Goal: Transaction & Acquisition: Register for event/course

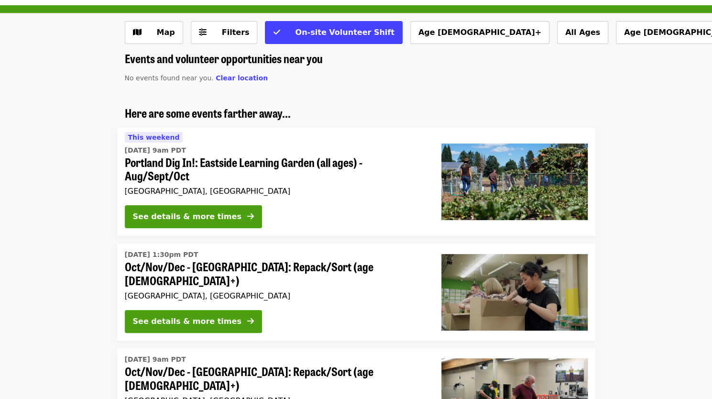
scroll to position [44, 0]
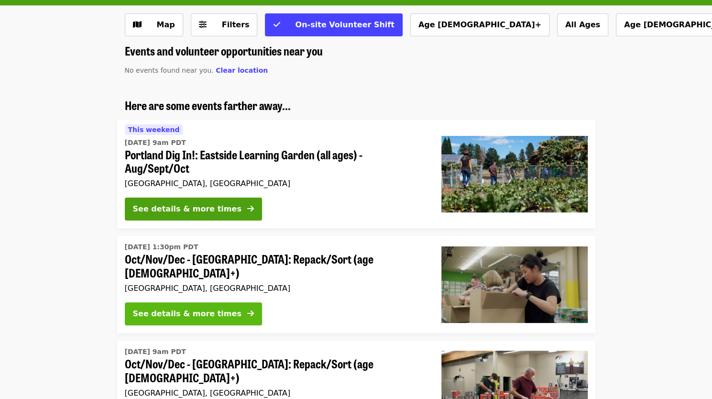
click at [214, 309] on div "See details & more times" at bounding box center [187, 313] width 109 height 11
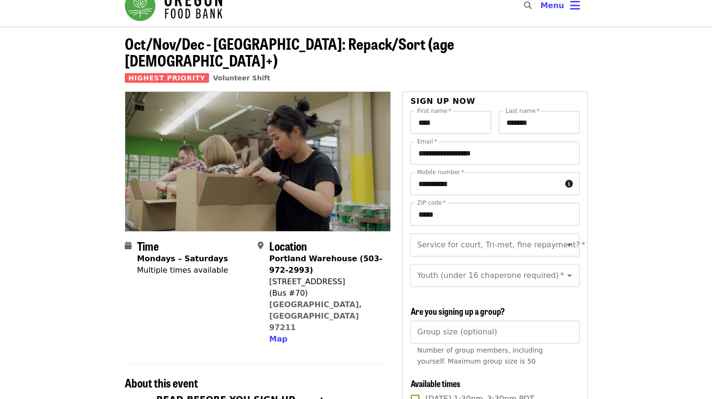
scroll to position [16, 0]
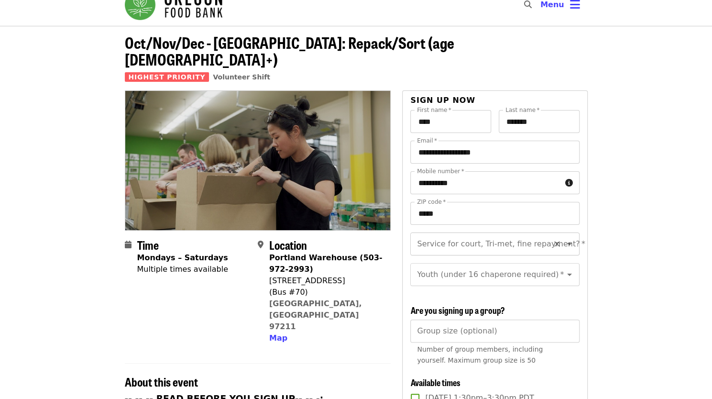
click at [564, 238] on icon "Open" at bounding box center [569, 243] width 11 height 11
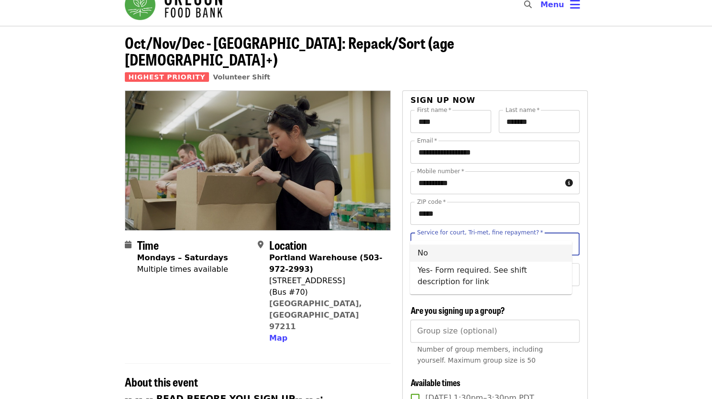
click at [424, 252] on li "No" at bounding box center [491, 252] width 162 height 17
type input "**"
click at [466, 266] on div "Youth (under 16 chaperone required)   * Youth (under 16 chaperone required) *" at bounding box center [494, 274] width 169 height 23
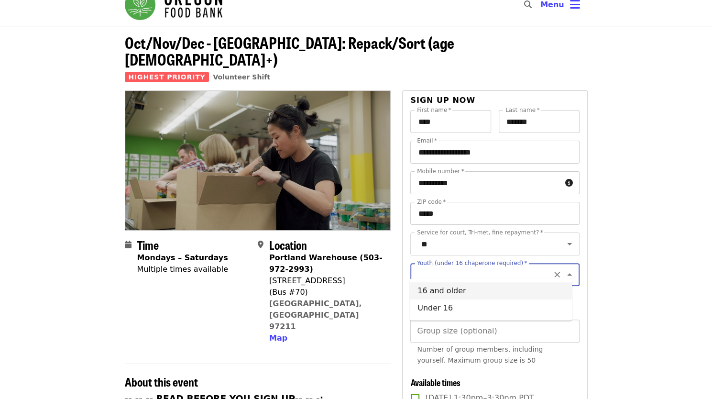
click at [427, 293] on li "16 and older" at bounding box center [491, 290] width 162 height 17
type input "**********"
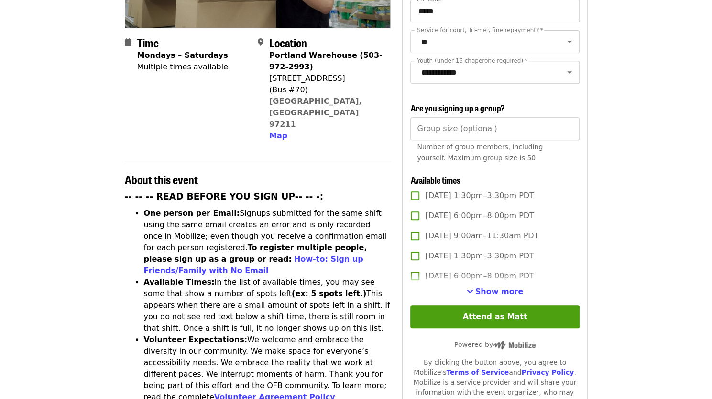
scroll to position [221, 0]
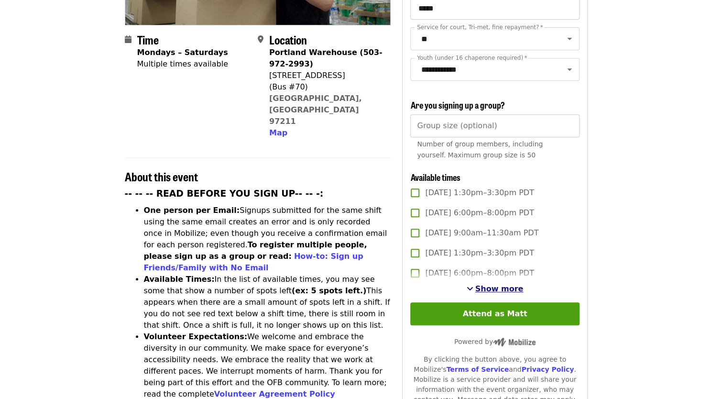
click at [502, 286] on span "Show more" at bounding box center [499, 288] width 48 height 9
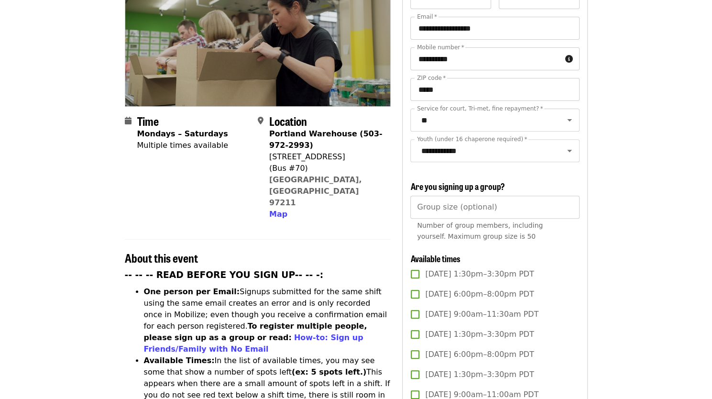
scroll to position [145, 0]
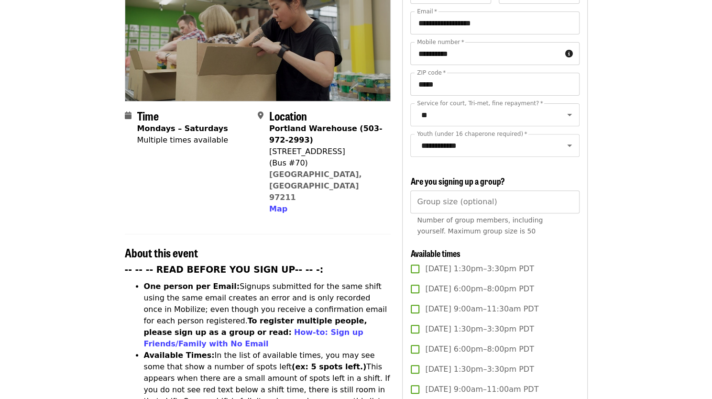
click at [519, 248] on div "Available times" at bounding box center [488, 253] width 157 height 11
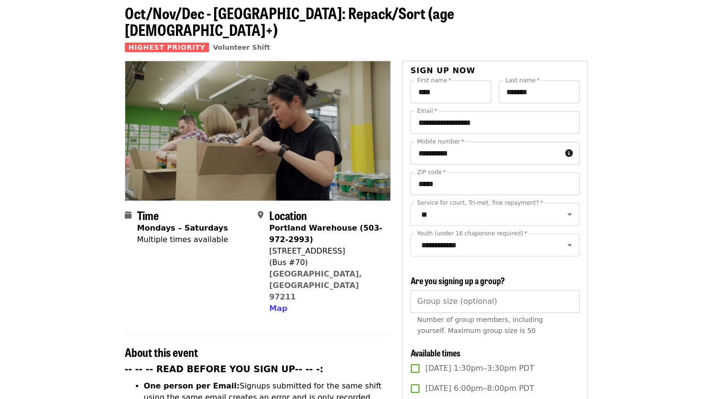
scroll to position [0, 0]
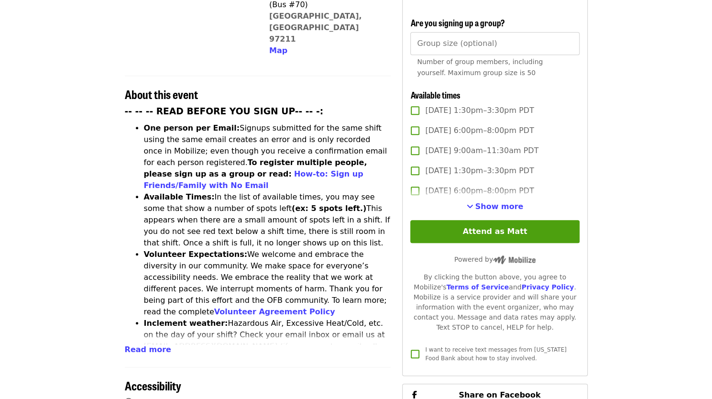
scroll to position [299, 0]
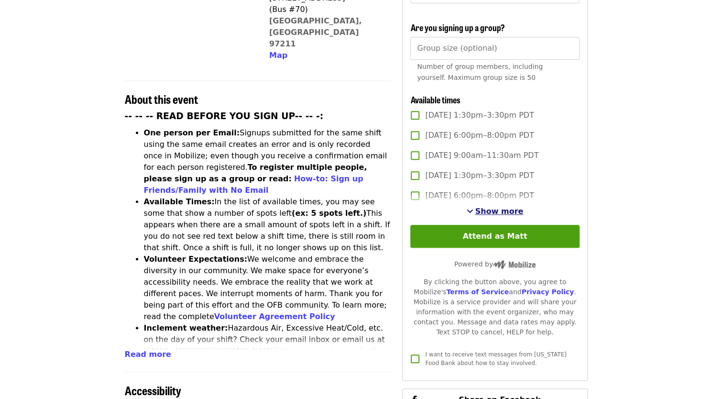
click at [493, 211] on span "Show more" at bounding box center [499, 211] width 48 height 9
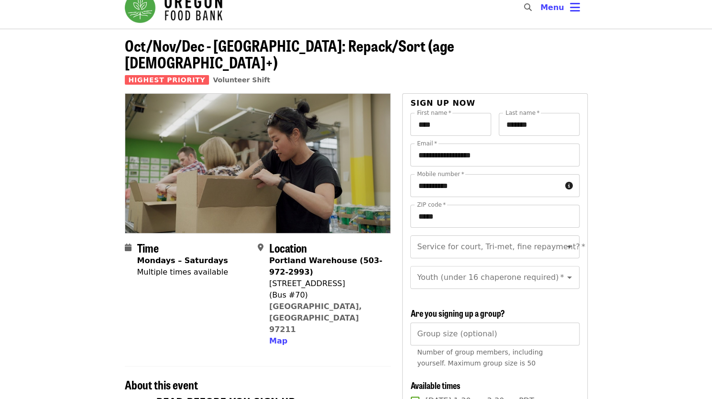
scroll to position [0, 0]
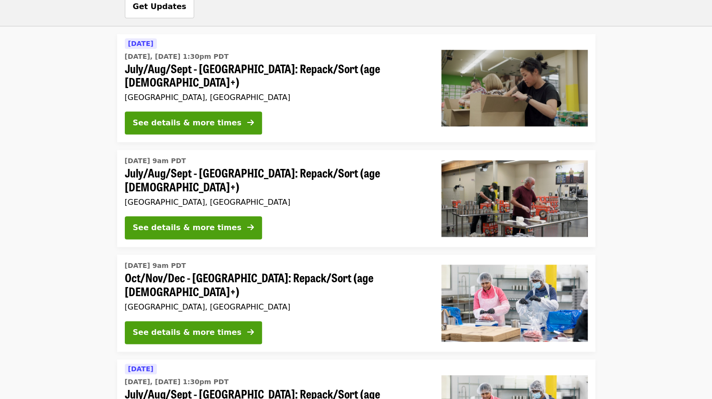
scroll to position [562, 0]
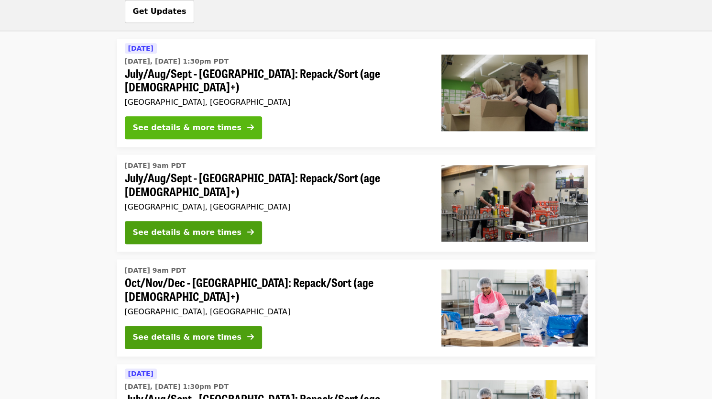
click at [186, 122] on div "See details & more times" at bounding box center [187, 127] width 109 height 11
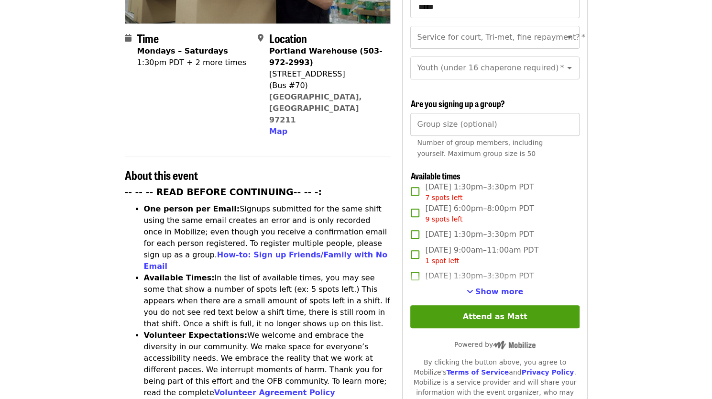
scroll to position [229, 0]
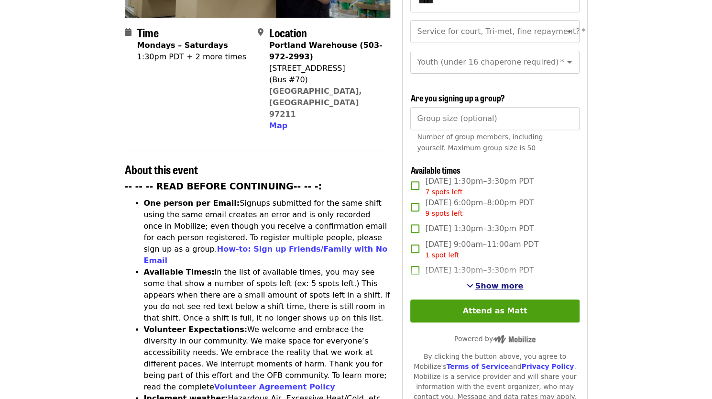
click at [502, 286] on span "Show more" at bounding box center [499, 285] width 48 height 9
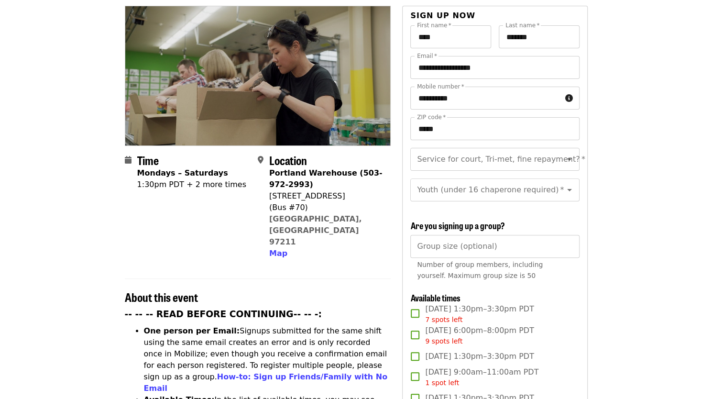
scroll to position [46, 0]
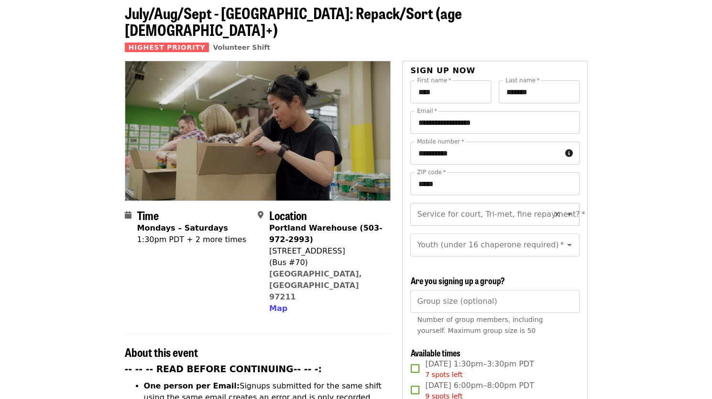
click at [564, 209] on icon "Open" at bounding box center [569, 214] width 11 height 11
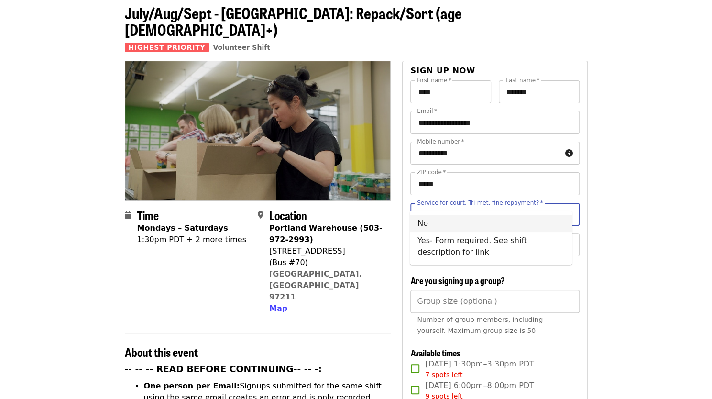
click at [431, 227] on li "No" at bounding box center [491, 223] width 162 height 17
type input "**"
click at [567, 244] on icon "Open" at bounding box center [569, 245] width 5 height 2
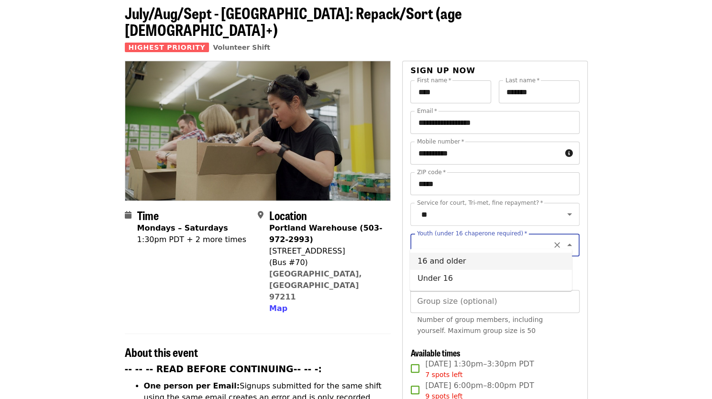
click at [445, 263] on li "16 and older" at bounding box center [491, 261] width 162 height 17
type input "**********"
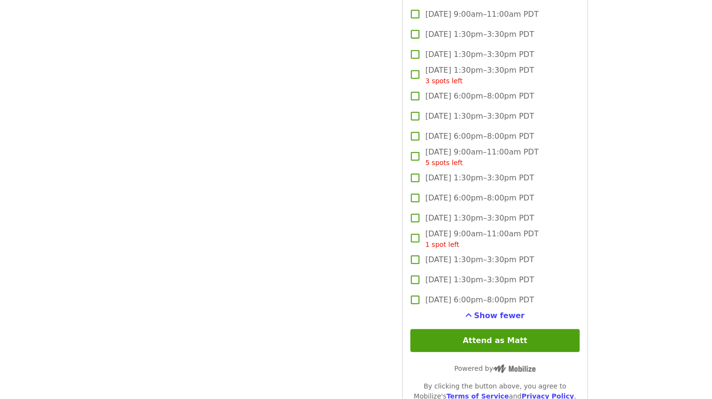
scroll to position [1360, 0]
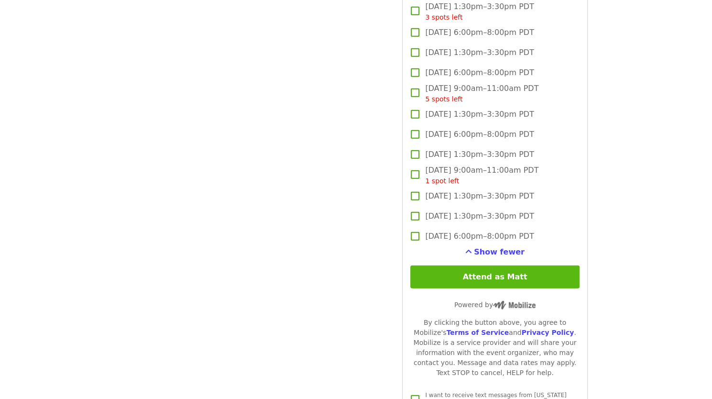
click at [493, 278] on button "Attend as Matt" at bounding box center [494, 276] width 169 height 23
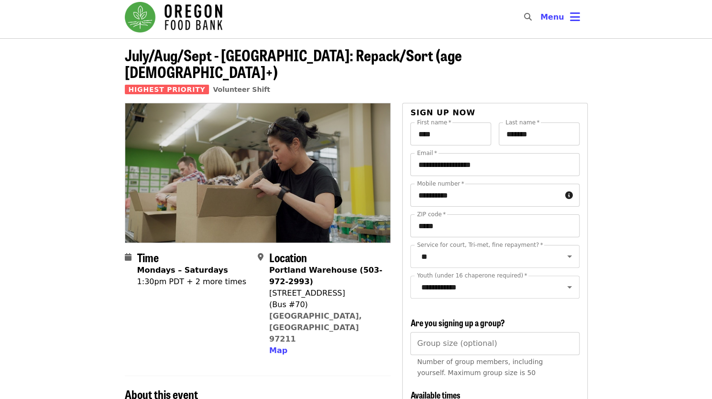
scroll to position [0, 0]
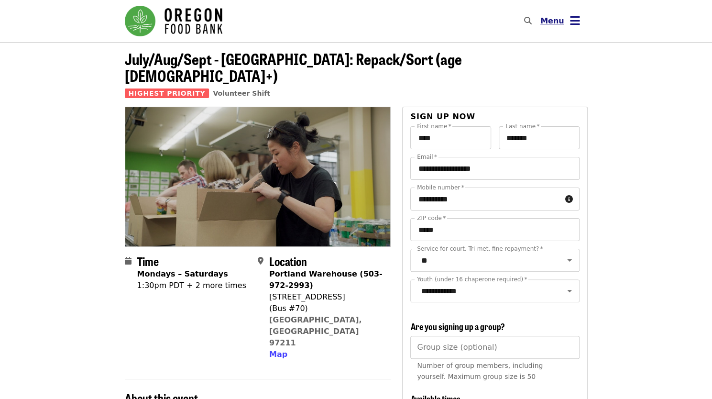
click at [572, 22] on icon "bars icon" at bounding box center [575, 21] width 10 height 14
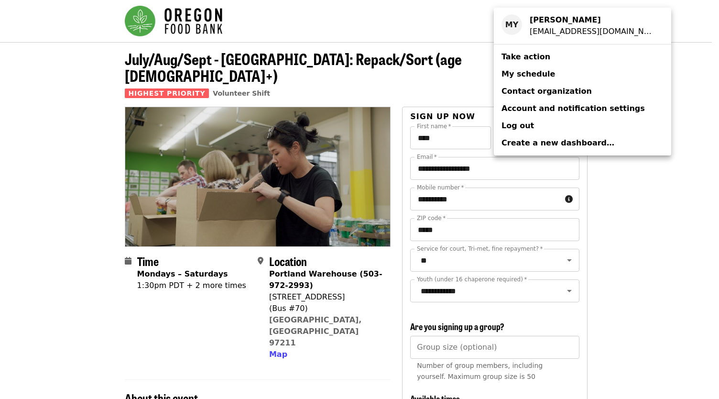
click at [527, 74] on span "My schedule" at bounding box center [529, 73] width 54 height 9
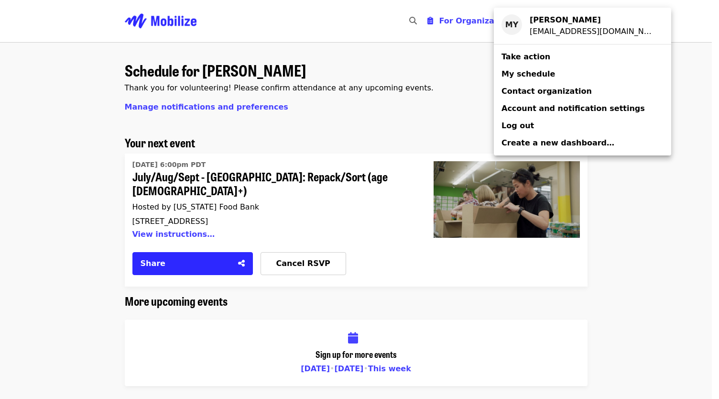
click at [681, 29] on div "Account menu" at bounding box center [359, 199] width 719 height 399
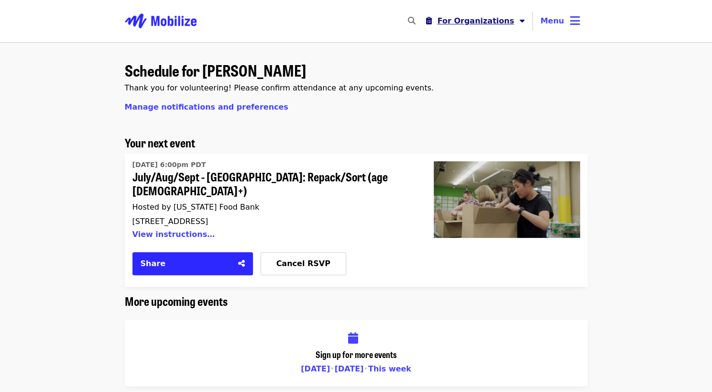
click at [525, 22] on icon "caret-down icon" at bounding box center [522, 20] width 5 height 9
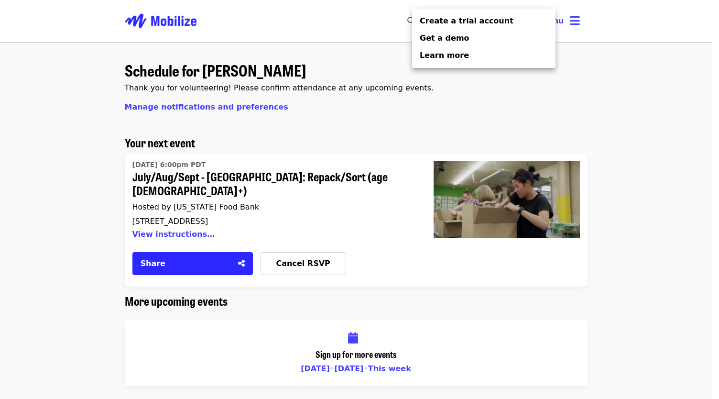
click at [600, 73] on div "Organizer Menu" at bounding box center [359, 199] width 719 height 399
